Goal: Download file/media

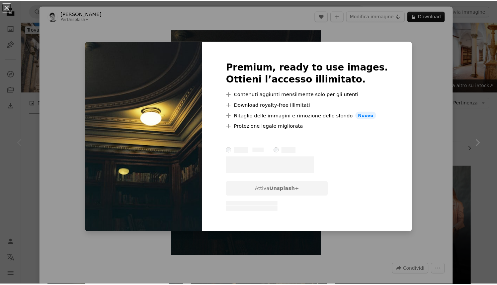
scroll to position [113, 0]
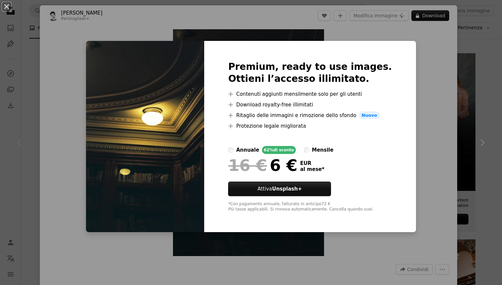
click at [406, 61] on div "An X shape Premium, ready to use images. Ottieni l’accesso illimitato. A plus s…" at bounding box center [251, 142] width 502 height 285
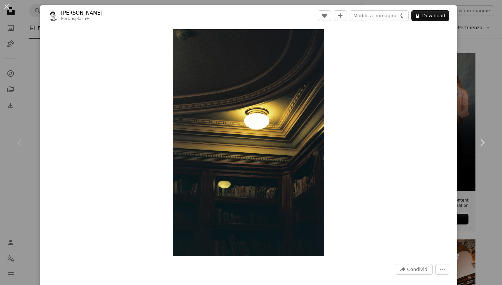
click at [8, 3] on button "An X shape" at bounding box center [7, 7] width 8 height 8
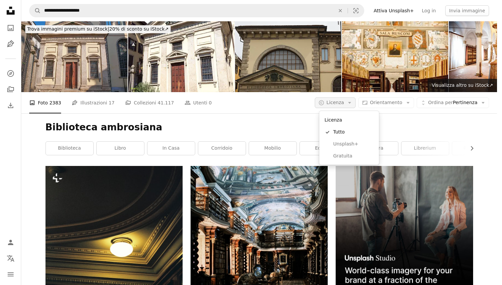
click at [332, 100] on span "Licenza" at bounding box center [335, 102] width 18 height 5
click at [346, 152] on span "Gratuita" at bounding box center [353, 155] width 41 height 7
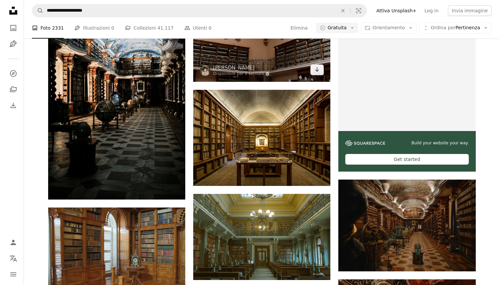
scroll to position [133, 0]
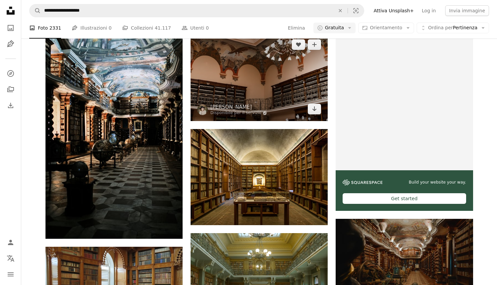
click at [271, 108] on img at bounding box center [259, 77] width 137 height 88
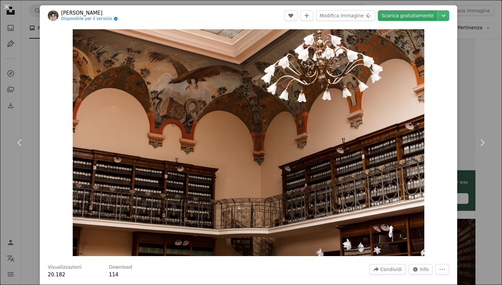
click at [405, 12] on link "Scarica gratuitamente" at bounding box center [408, 15] width 60 height 11
